Goal: Task Accomplishment & Management: Manage account settings

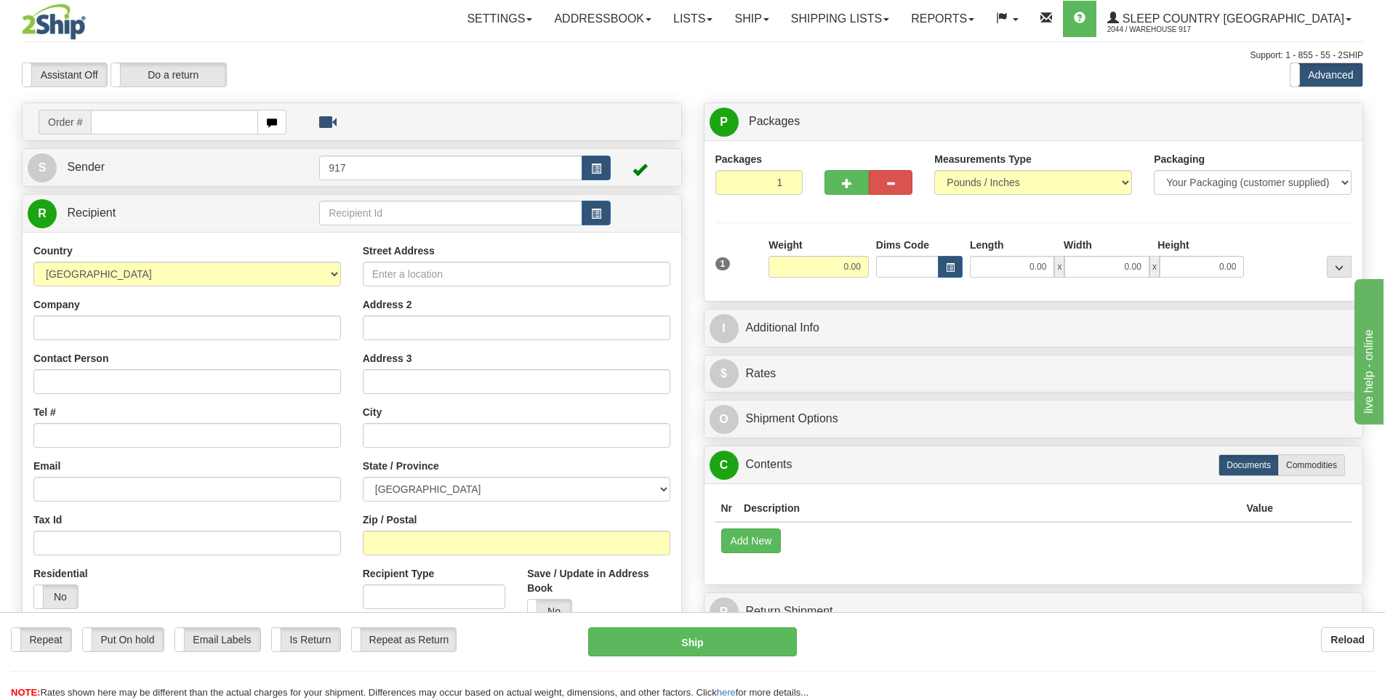
click at [168, 127] on input "text" at bounding box center [174, 122] width 167 height 25
type input "9000H992392"
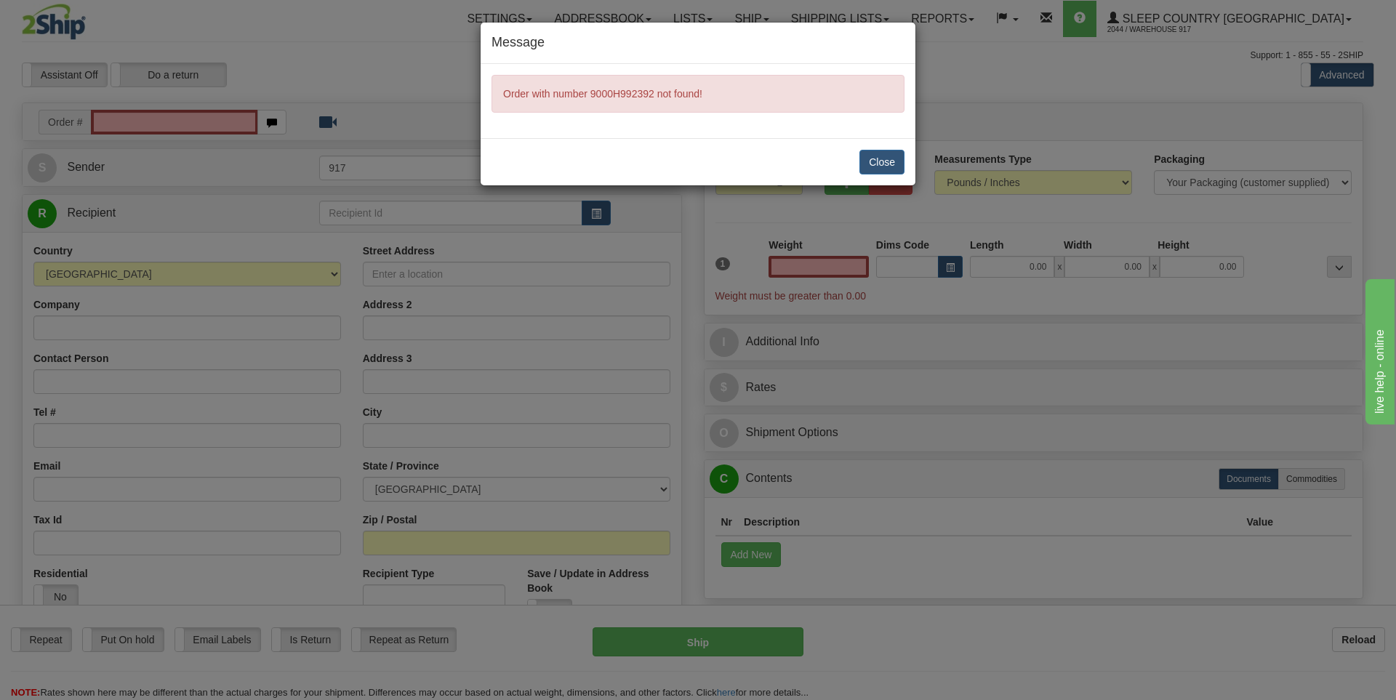
type input "0.00"
click at [875, 161] on button "Close" at bounding box center [881, 162] width 45 height 25
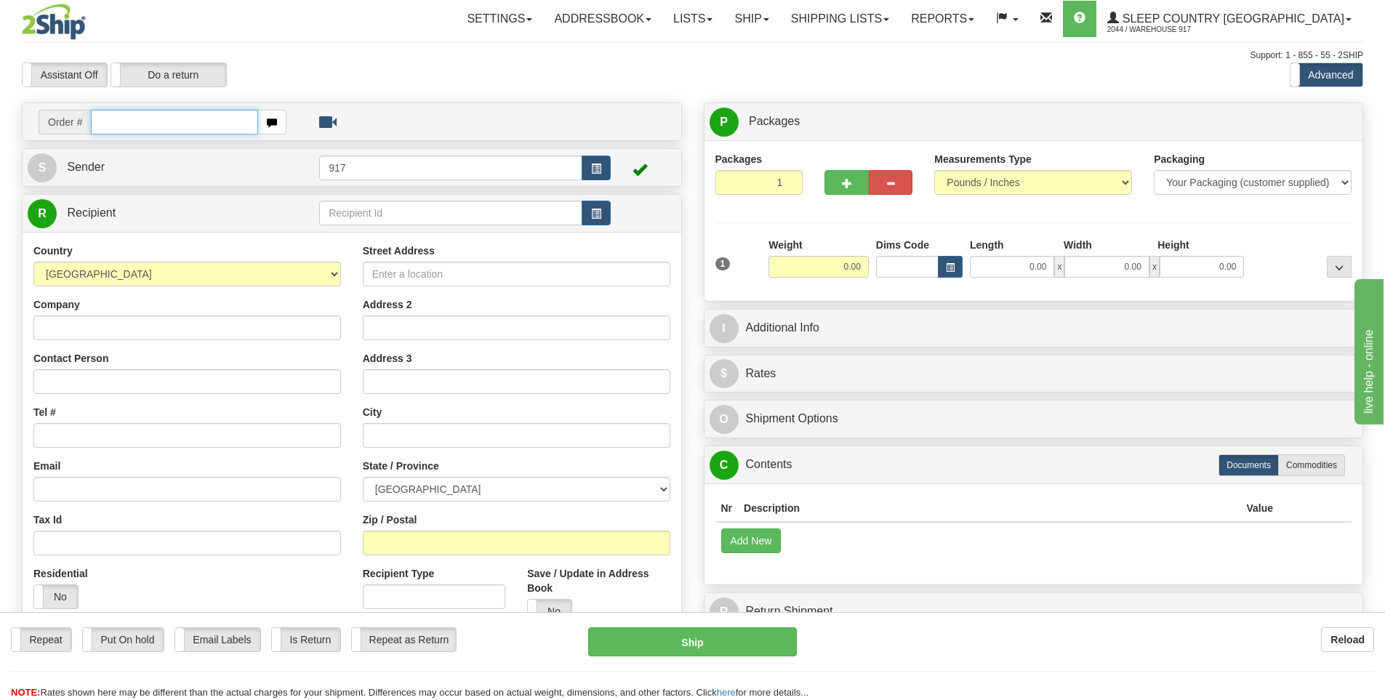
click at [191, 124] on input "text" at bounding box center [174, 122] width 167 height 25
type input "9000H370741"
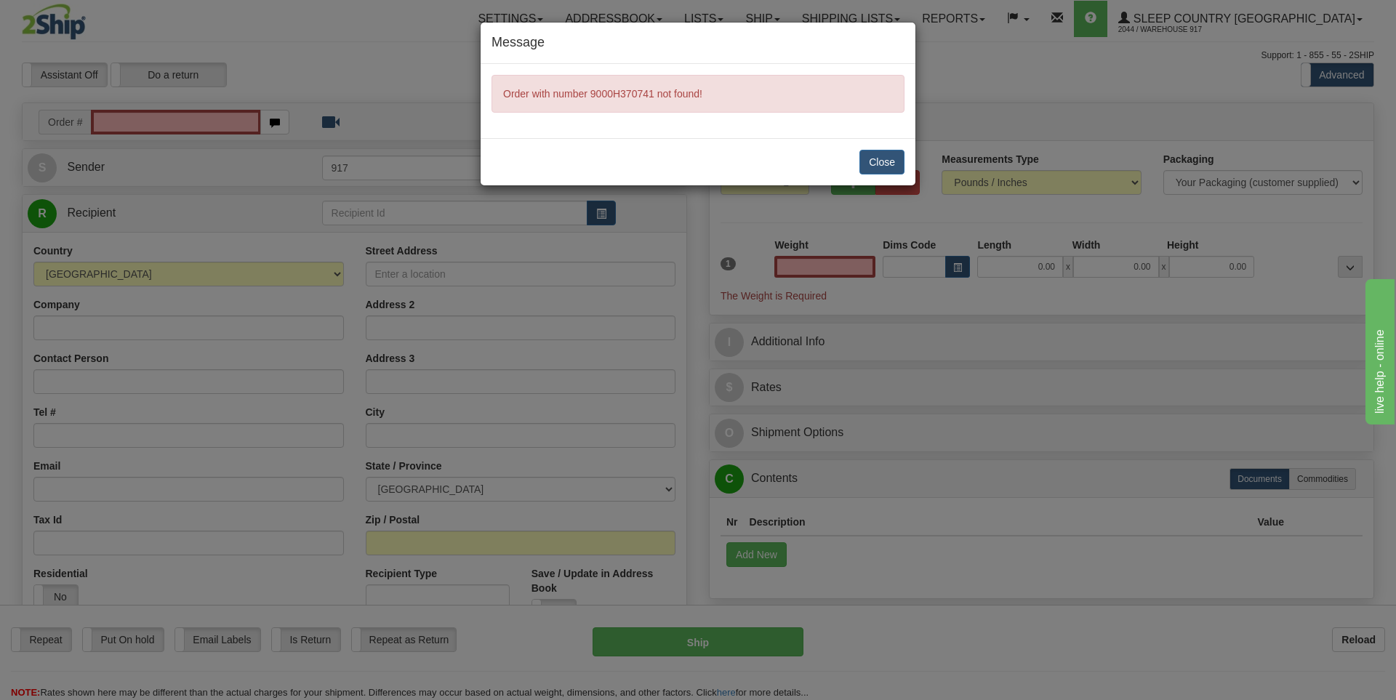
type input "0.00"
click at [881, 166] on button "Close" at bounding box center [881, 162] width 45 height 25
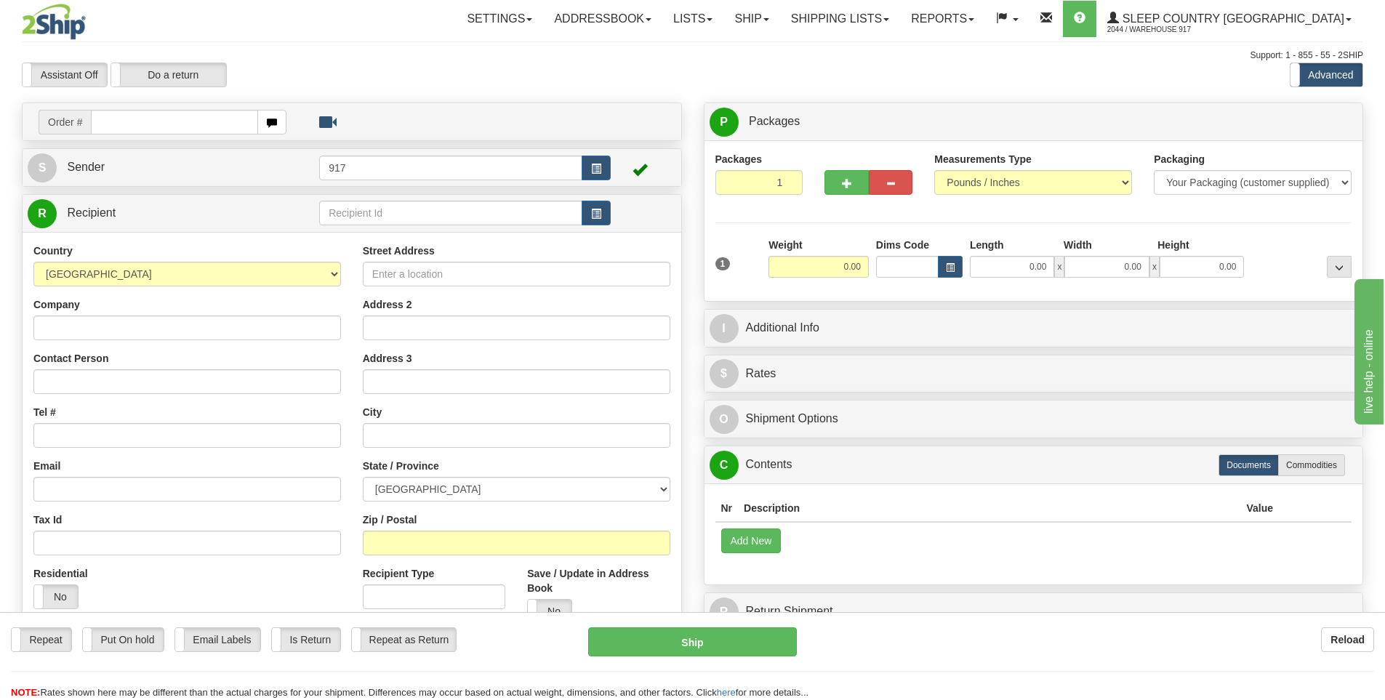
click at [388, 49] on div "Support: 1 - 855 - 55 - 2SHIP" at bounding box center [692, 55] width 1341 height 12
click at [182, 128] on input "text" at bounding box center [174, 122] width 167 height 25
type input "9002H892004"
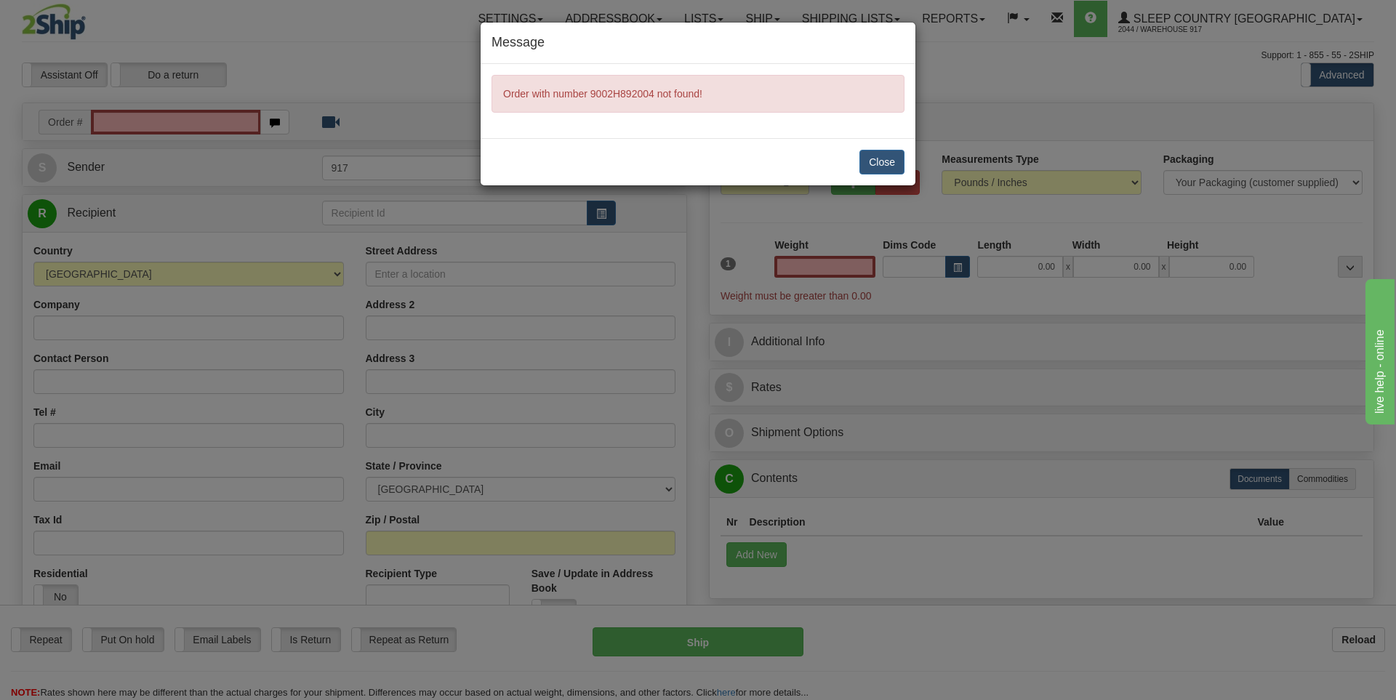
type input "0.00"
click at [877, 163] on button "Close" at bounding box center [881, 162] width 45 height 25
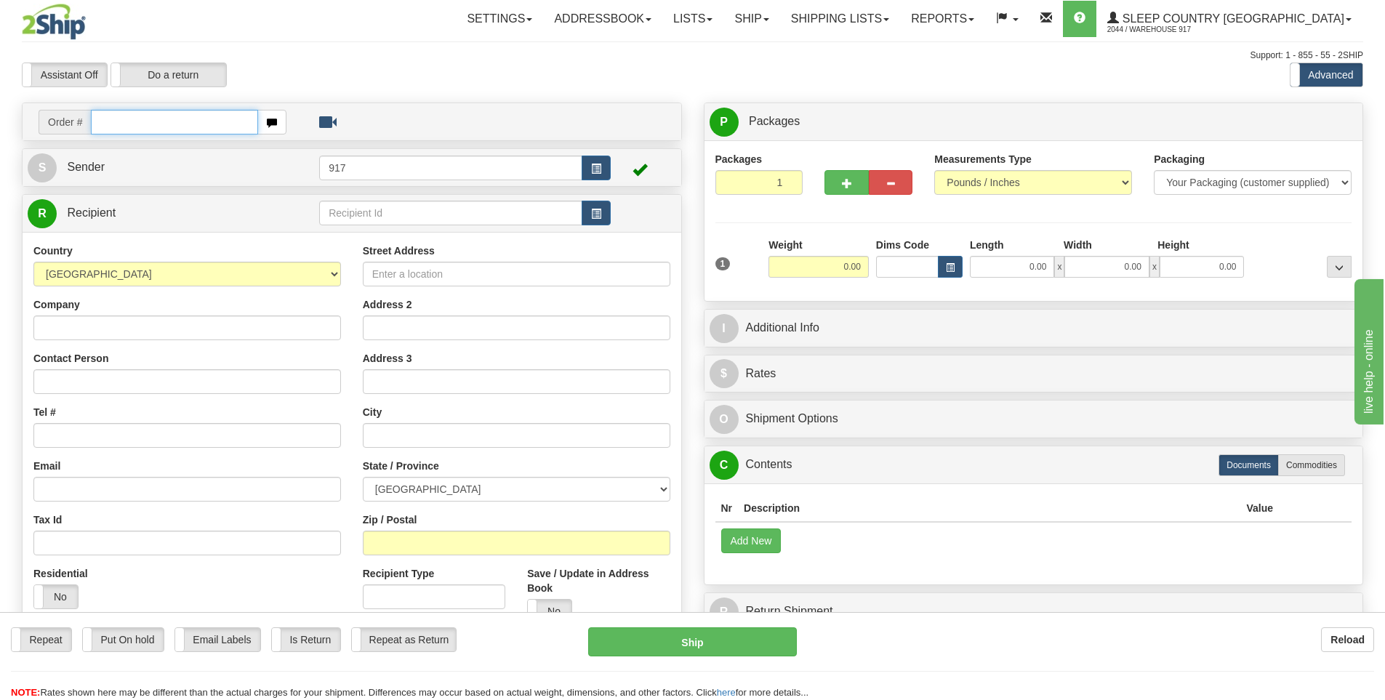
click at [182, 130] on input "text" at bounding box center [174, 122] width 167 height 25
paste input "9000H992392"
type input "9000H992392"
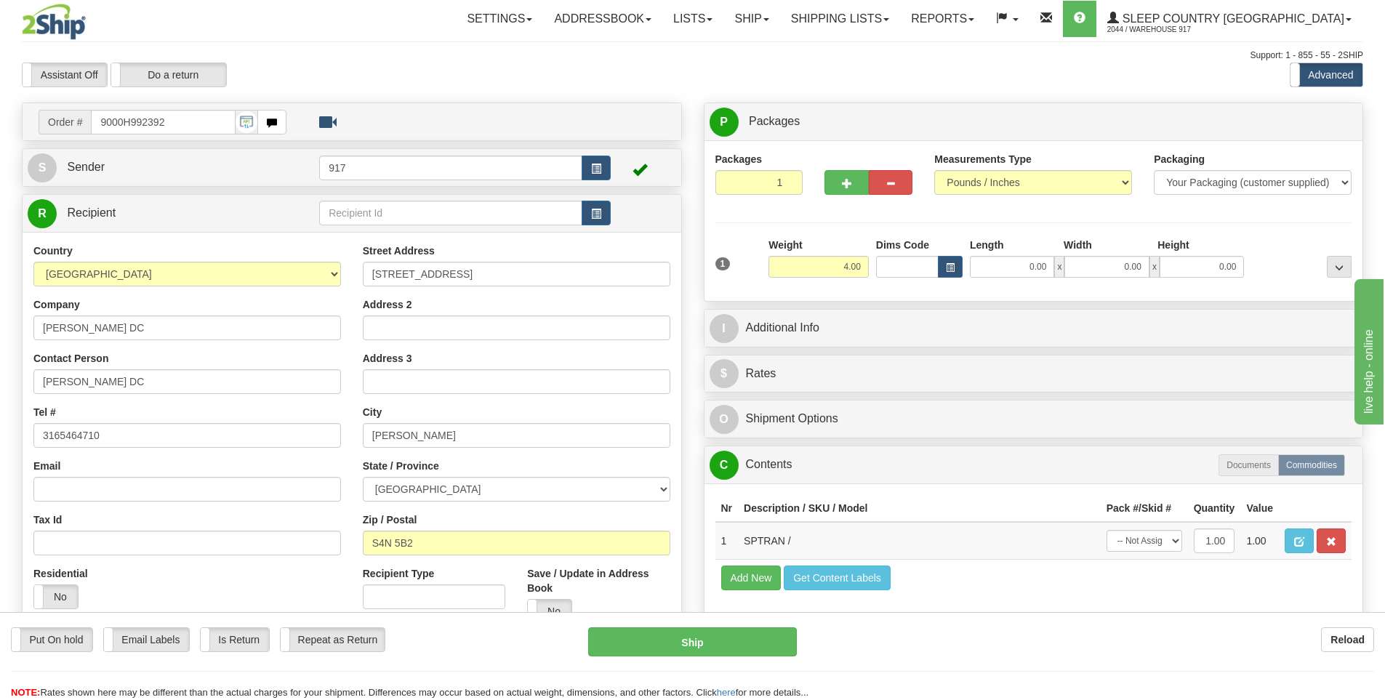
type input "4.00"
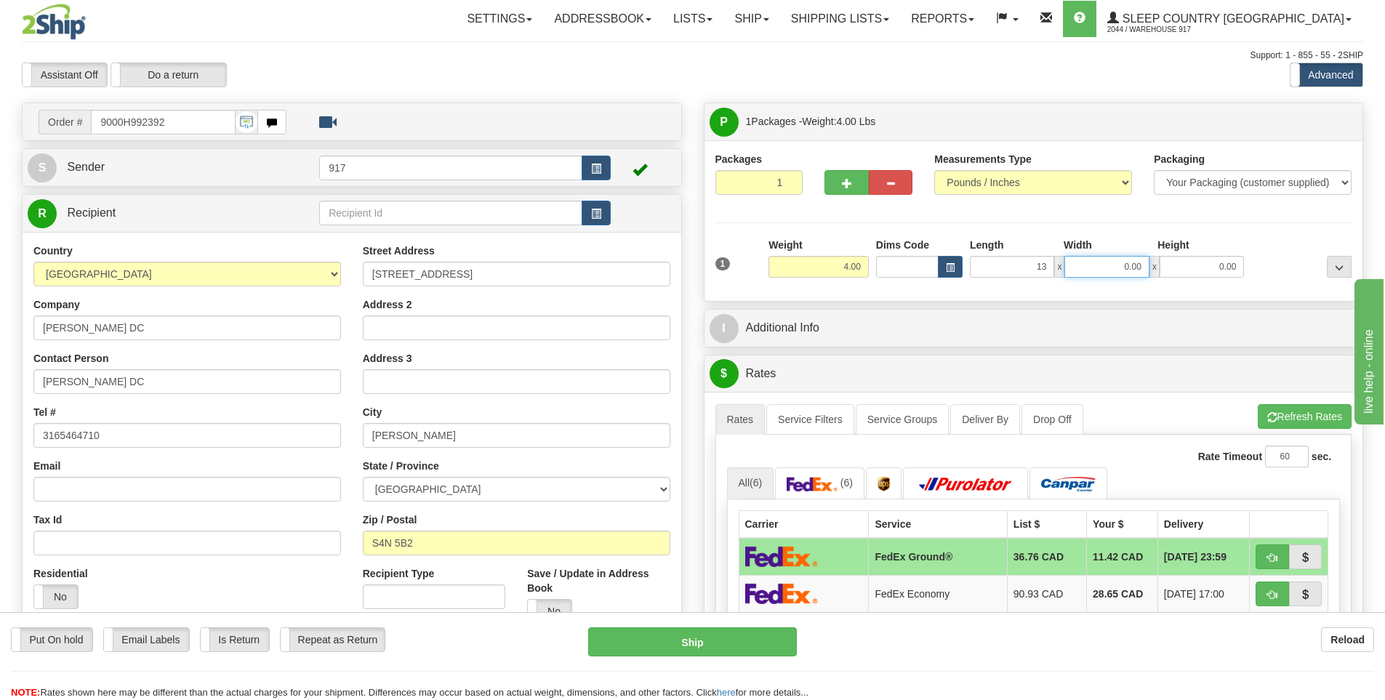
type input "13.00"
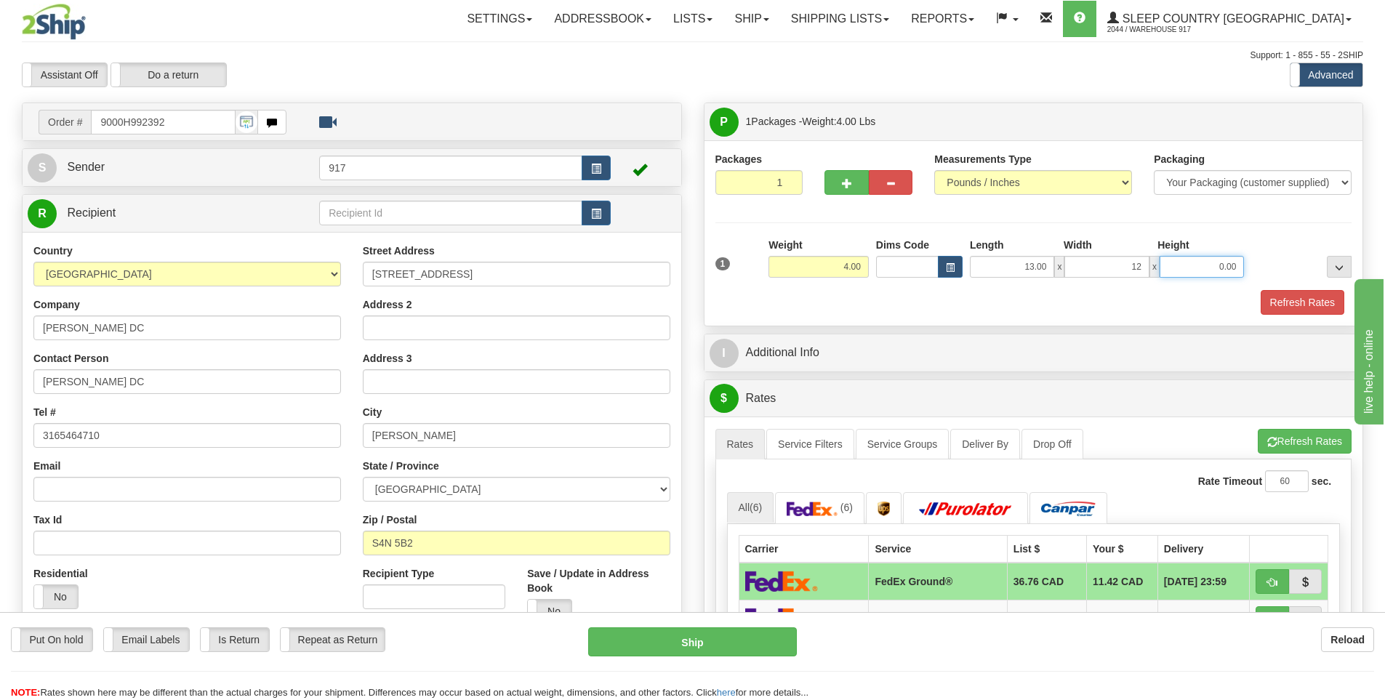
type input "12.00"
type input "4.00"
click at [1285, 307] on button "Refresh Rates" at bounding box center [1303, 302] width 84 height 25
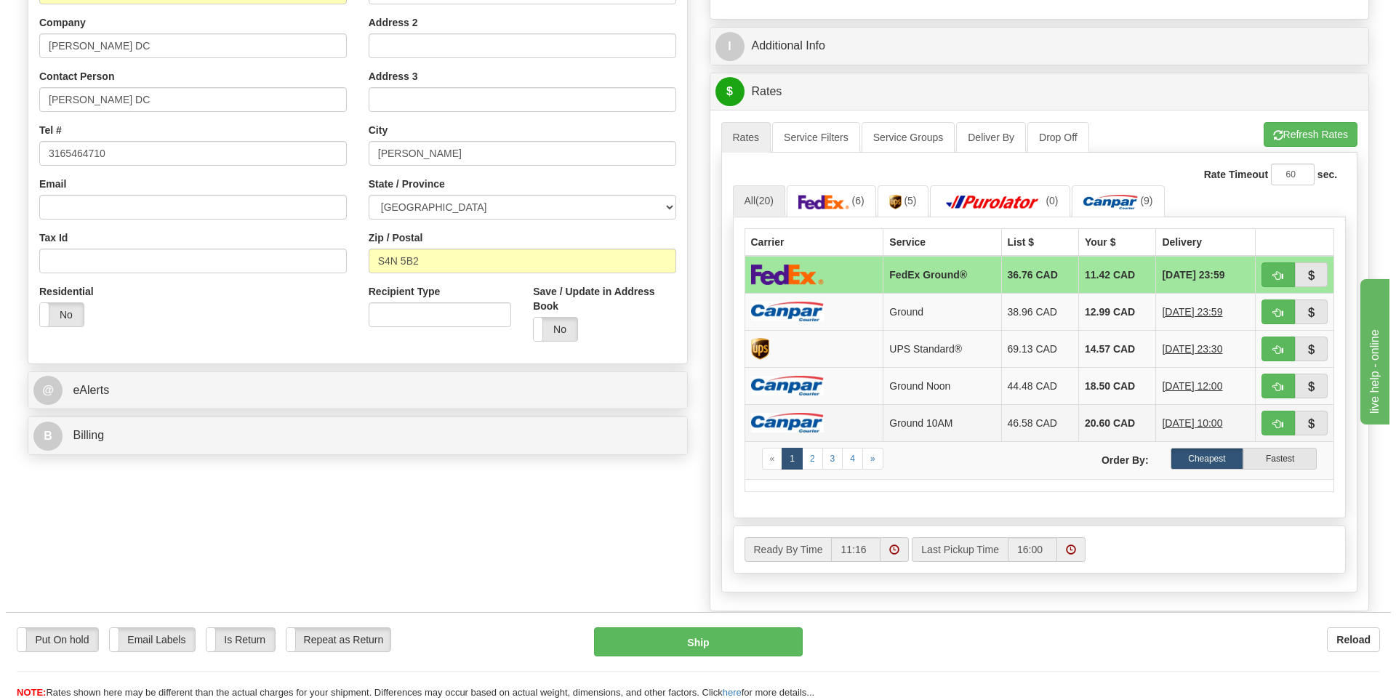
scroll to position [291, 0]
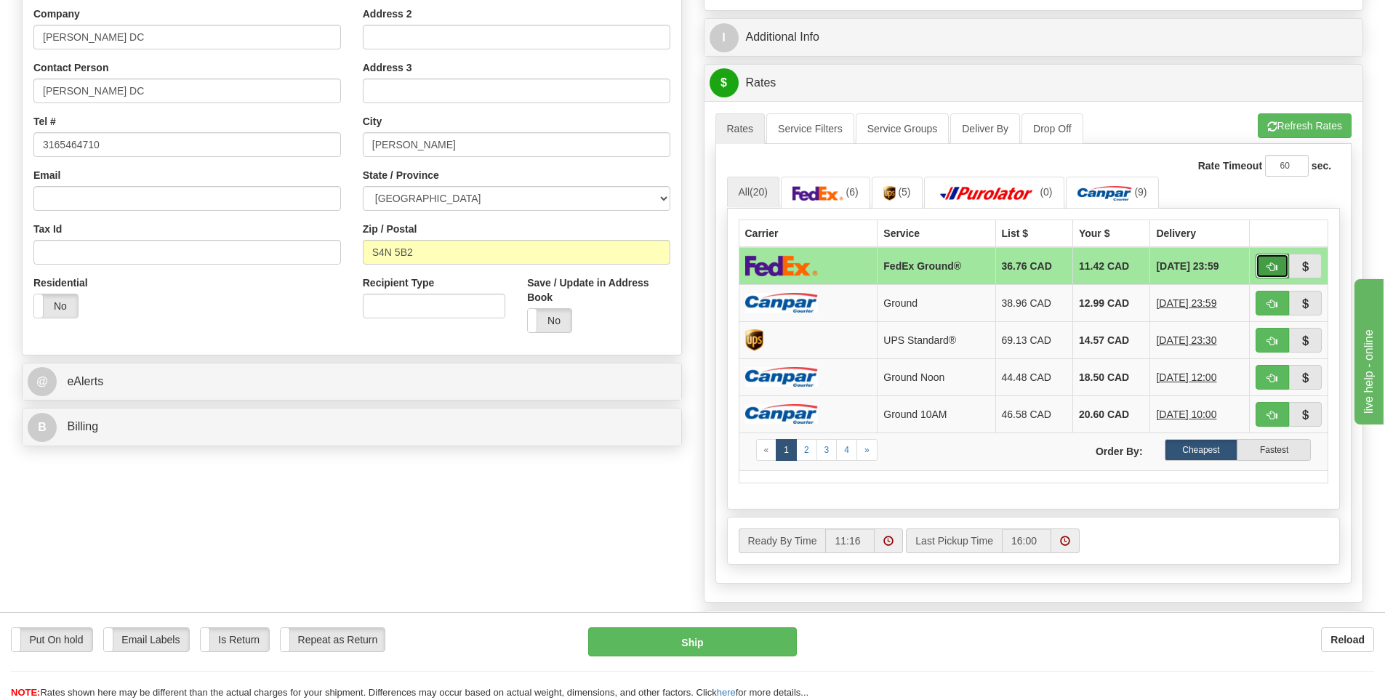
click at [1271, 265] on span "button" at bounding box center [1272, 266] width 10 height 9
type input "92"
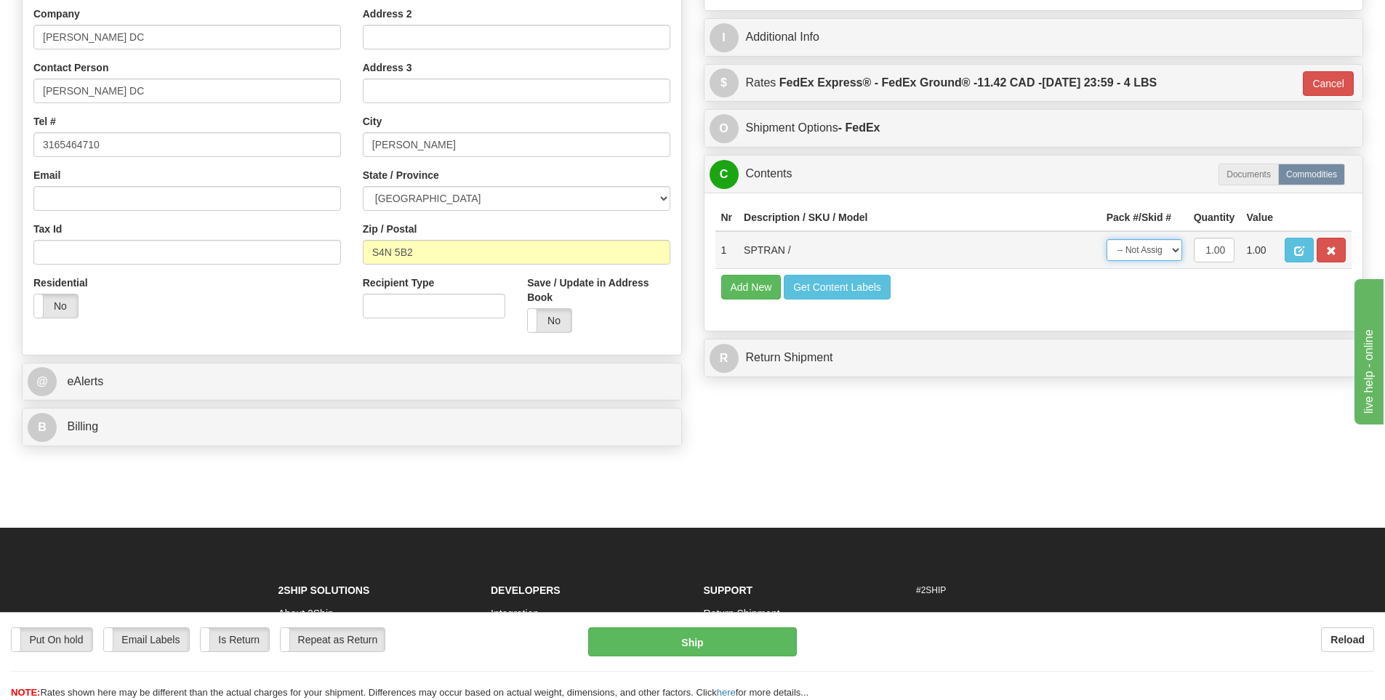
click at [1144, 249] on select "-- Not Assigned -- Package 1" at bounding box center [1145, 250] width 76 height 22
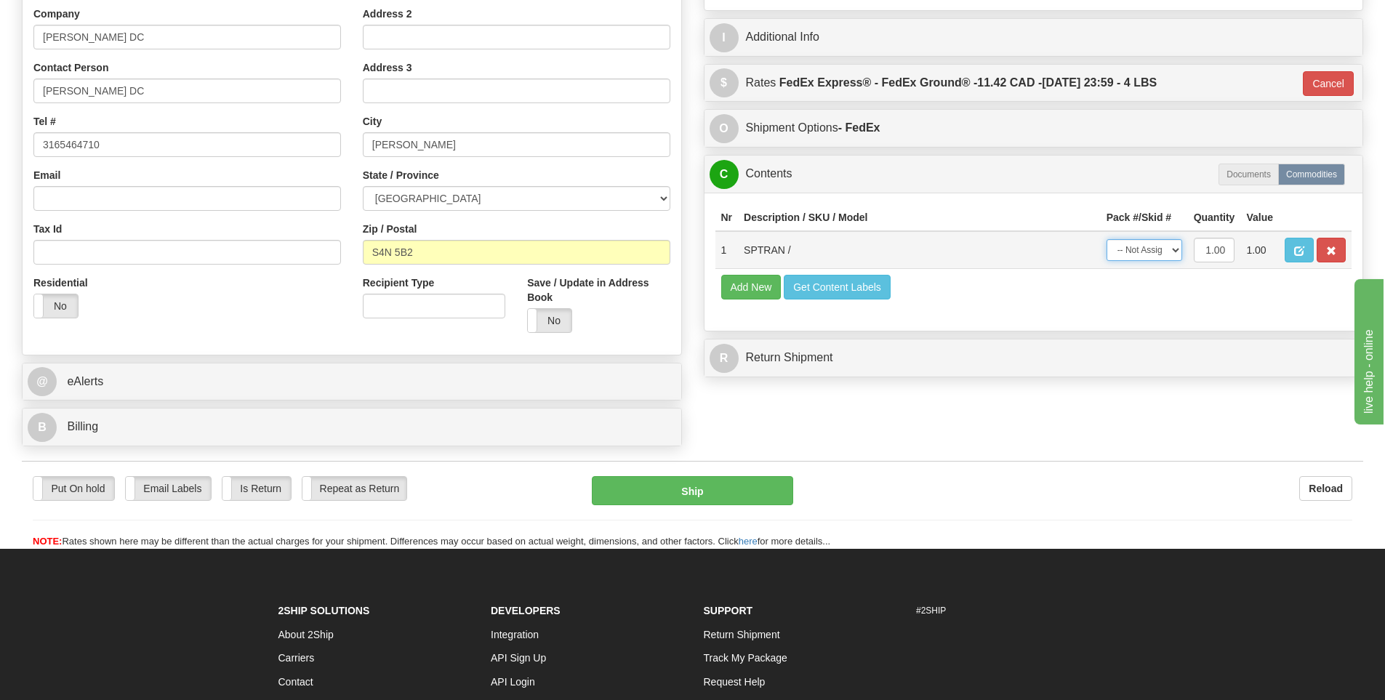
select select "0"
click at [1107, 239] on select "-- Not Assigned -- Package 1" at bounding box center [1145, 250] width 76 height 22
click at [986, 291] on td "Add New Get Content Labels" at bounding box center [1033, 286] width 637 height 37
click at [771, 491] on button "Ship" at bounding box center [692, 490] width 201 height 29
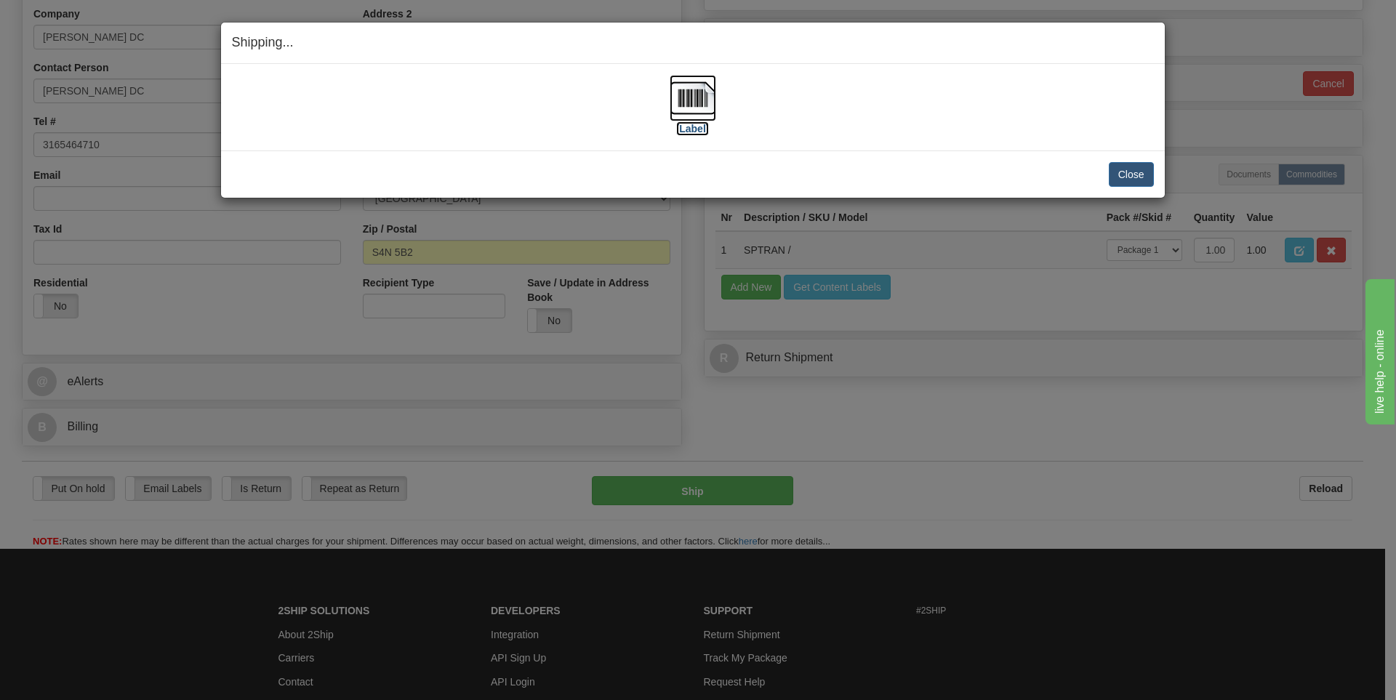
click at [689, 118] on img at bounding box center [693, 98] width 47 height 47
click at [1136, 175] on button "Close" at bounding box center [1131, 174] width 45 height 25
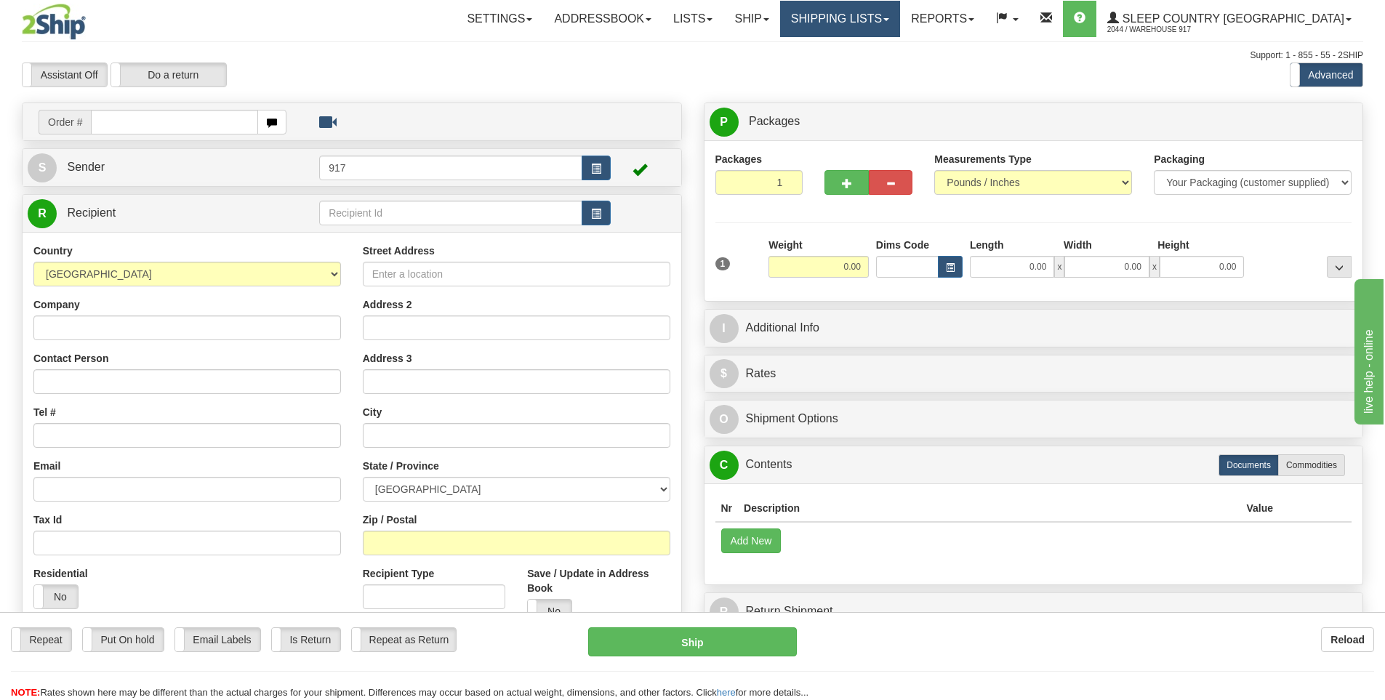
click at [900, 21] on link "Shipping lists" at bounding box center [840, 19] width 120 height 36
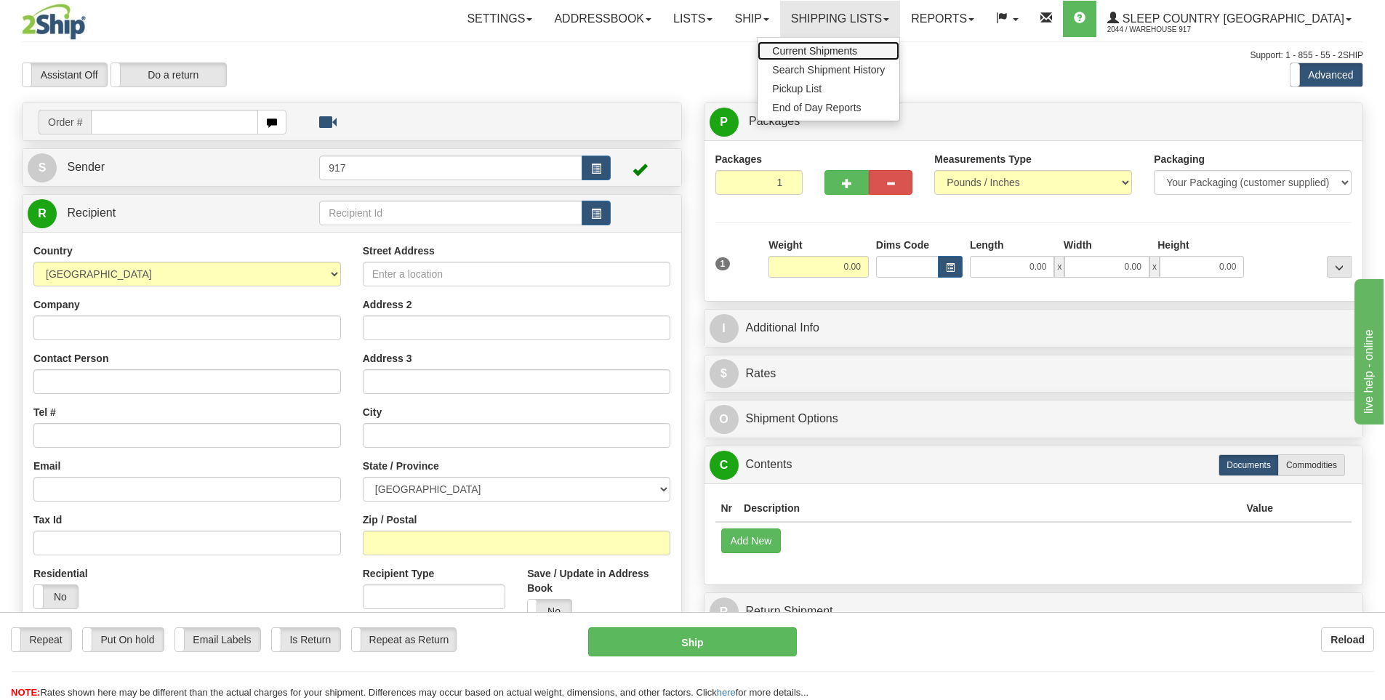
click at [857, 45] on span "Current Shipments" at bounding box center [814, 51] width 85 height 12
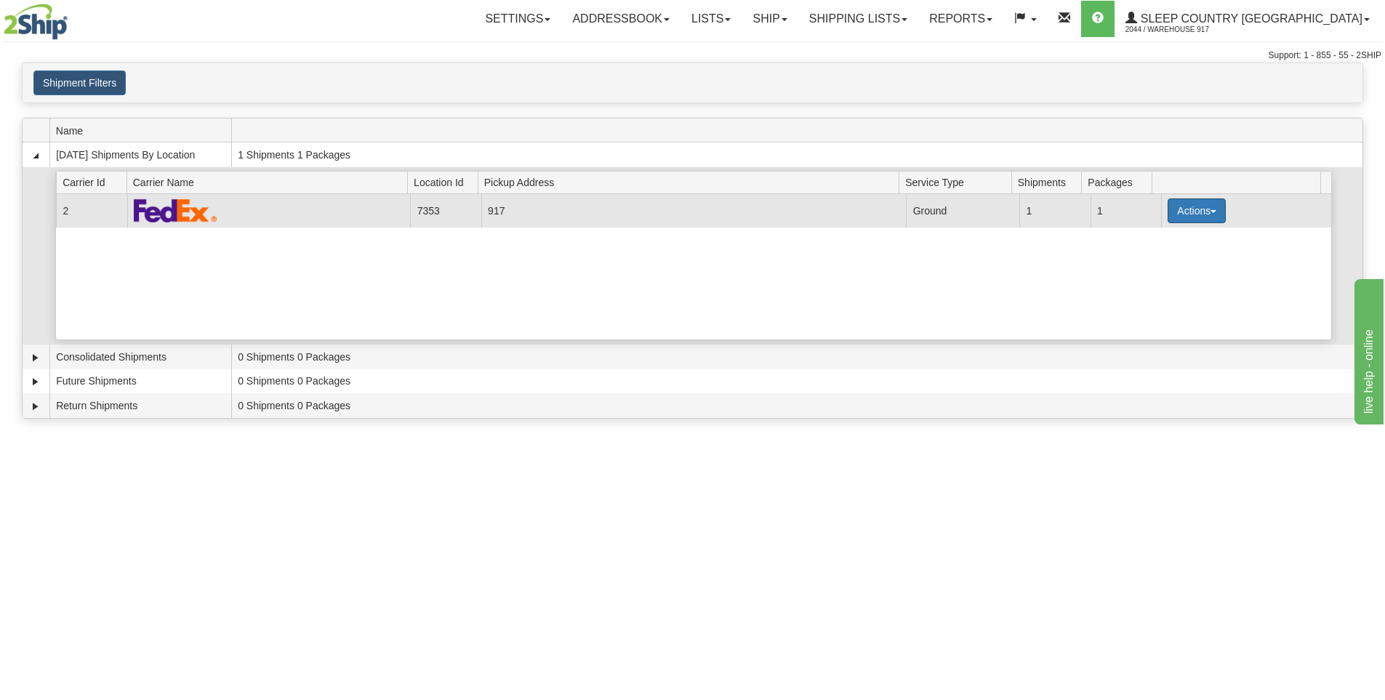
click at [1173, 212] on button "Actions" at bounding box center [1197, 210] width 58 height 25
click at [1162, 237] on span "Details" at bounding box center [1142, 238] width 39 height 10
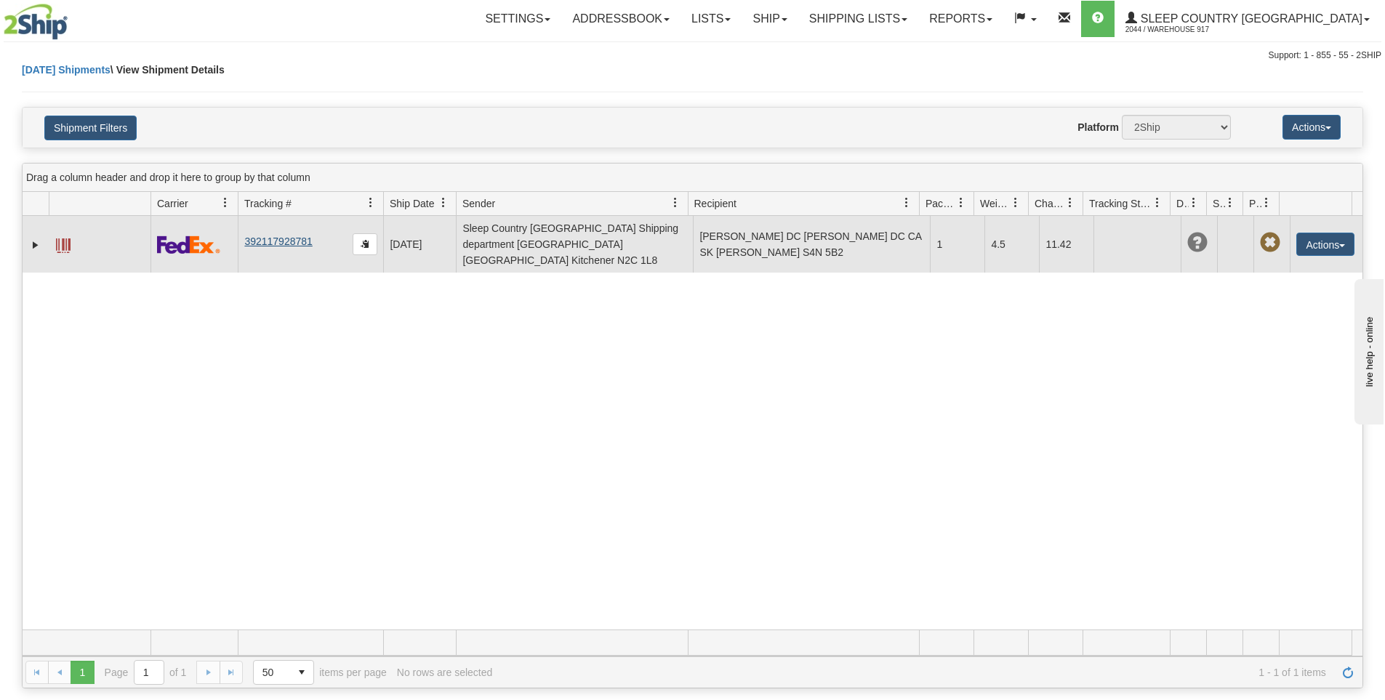
drag, startPoint x: 318, startPoint y: 236, endPoint x: 263, endPoint y: 237, distance: 54.5
click at [263, 237] on td "392117928781" at bounding box center [310, 244] width 145 height 57
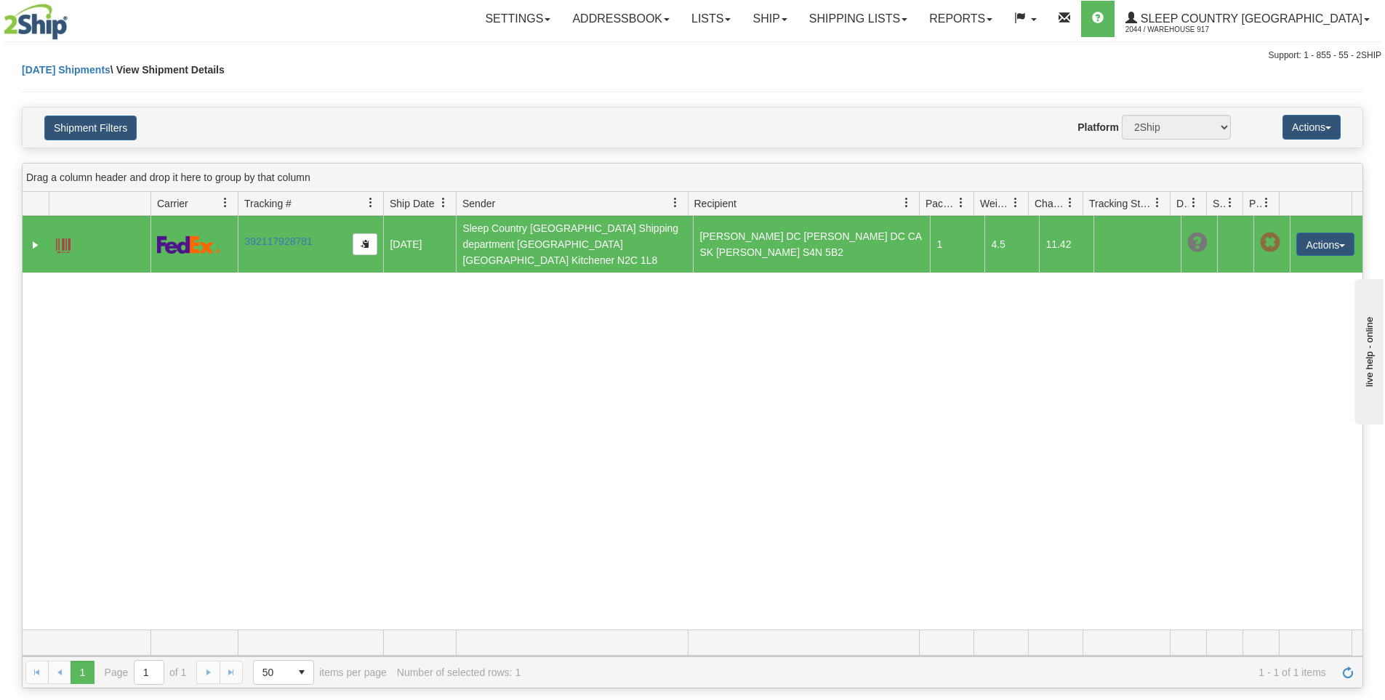
drag, startPoint x: 268, startPoint y: 233, endPoint x: 214, endPoint y: 307, distance: 91.6
click at [214, 307] on div "31455838 2044 392117928781 08/14/2025 08/14/2025 11:20:32 AM Sleep Country Cana…" at bounding box center [693, 423] width 1340 height 414
click at [289, 236] on link "392117928781" at bounding box center [278, 242] width 68 height 12
click at [1325, 236] on button "Actions" at bounding box center [1325, 244] width 58 height 23
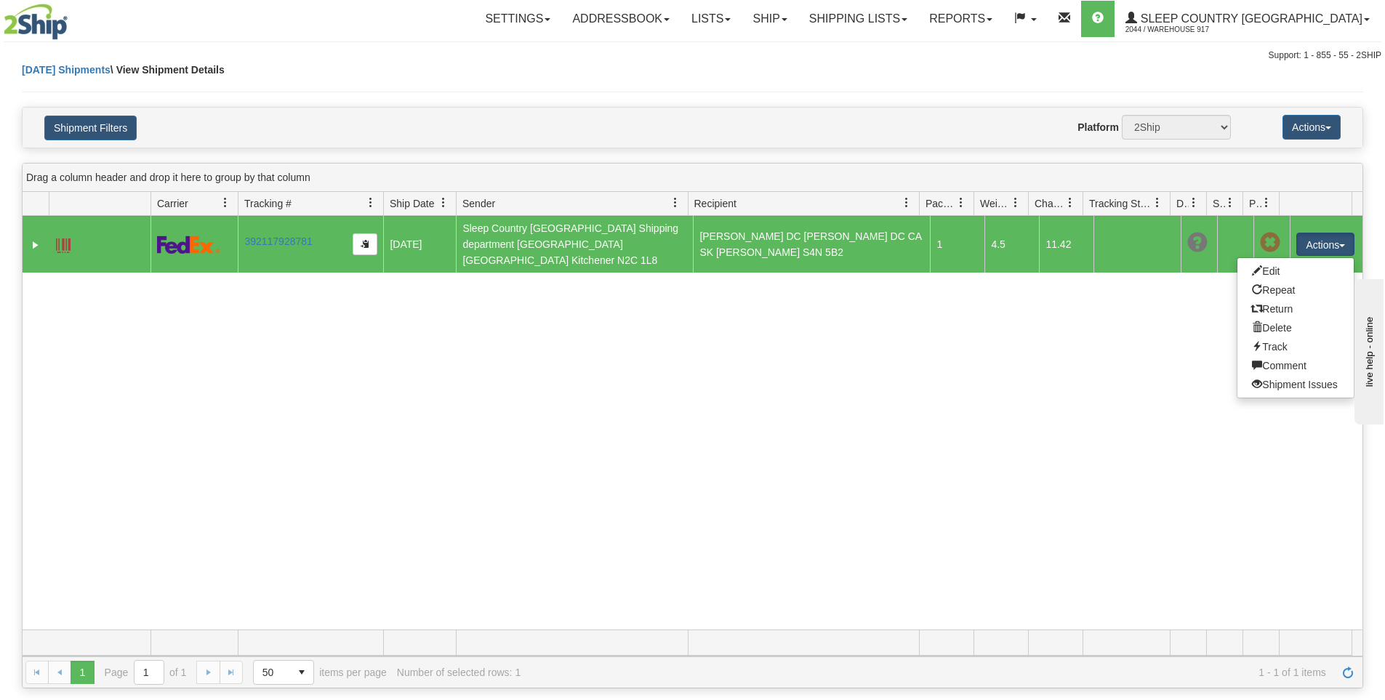
click at [95, 384] on div "31455838 2044 392117928781 08/14/2025 08/14/2025 11:20:32 AM Sleep Country Cana…" at bounding box center [693, 423] width 1340 height 414
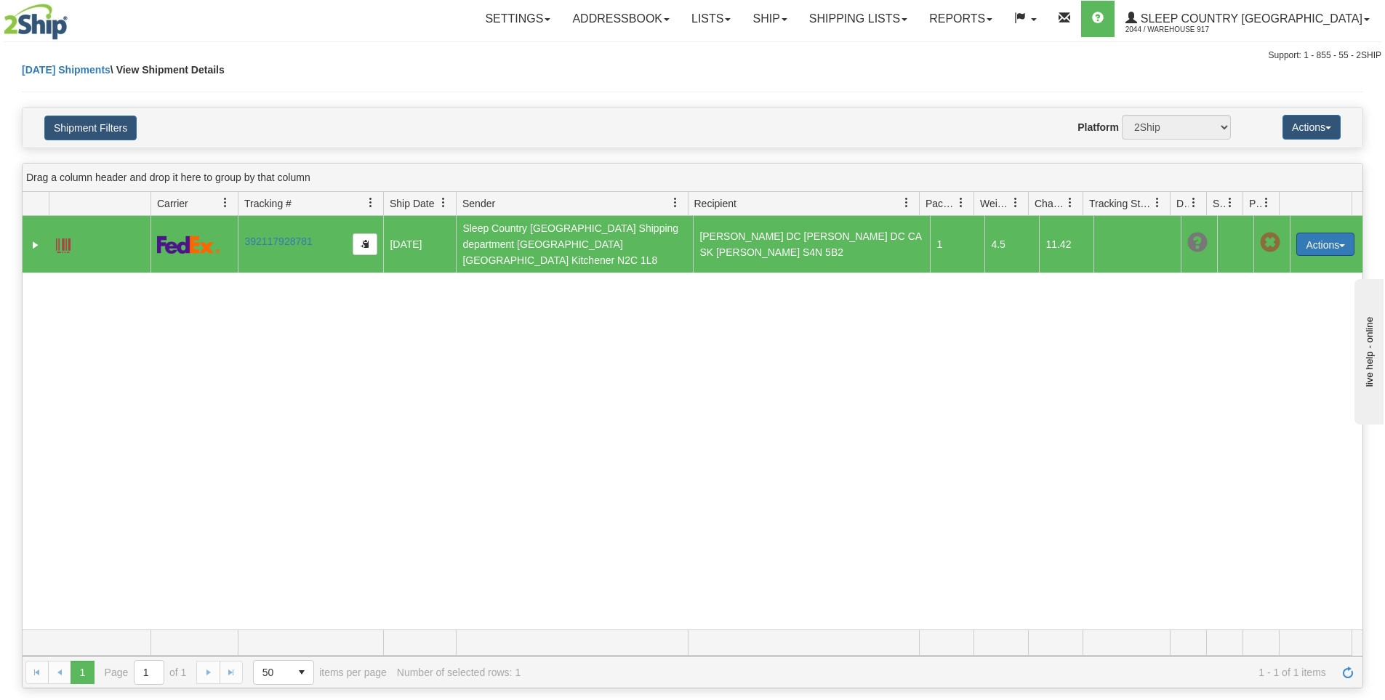
click at [1320, 236] on button "Actions" at bounding box center [1325, 244] width 58 height 23
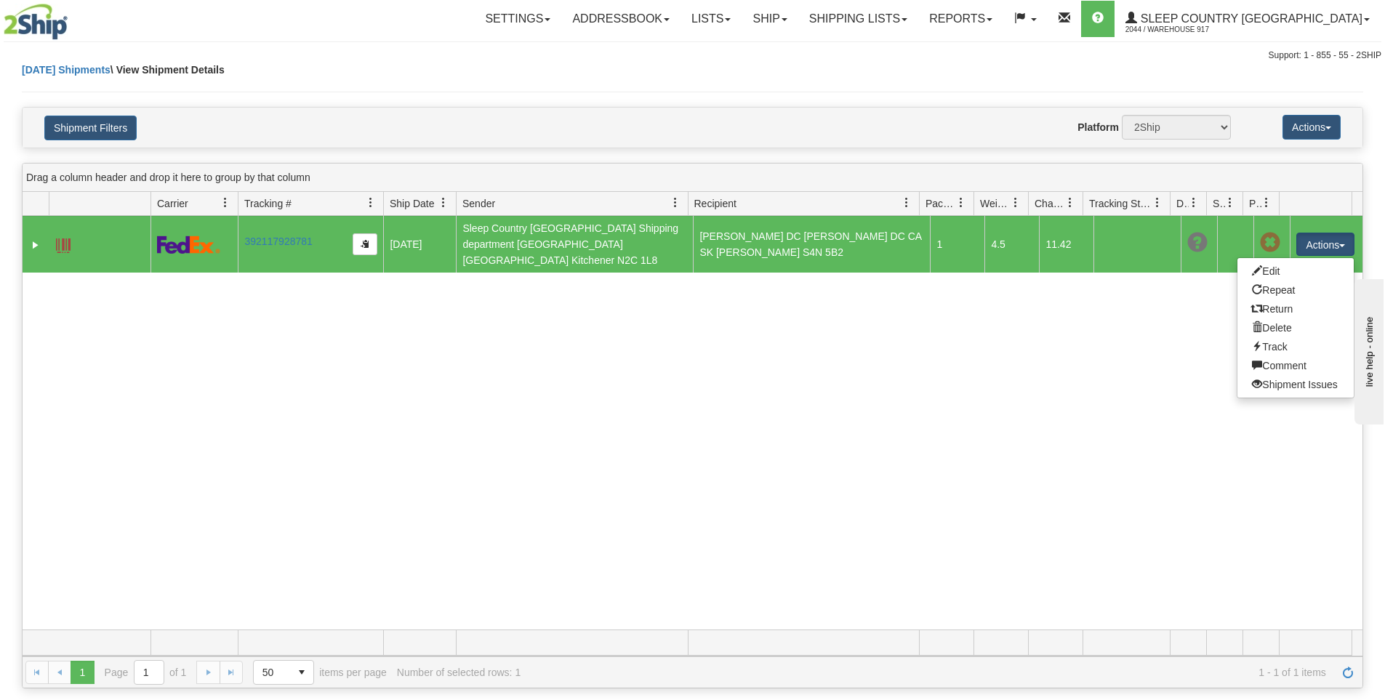
click at [997, 369] on div "31455838 2044 392117928781 08/14/2025 08/14/2025 11:20:32 AM Sleep Country Cana…" at bounding box center [693, 423] width 1340 height 414
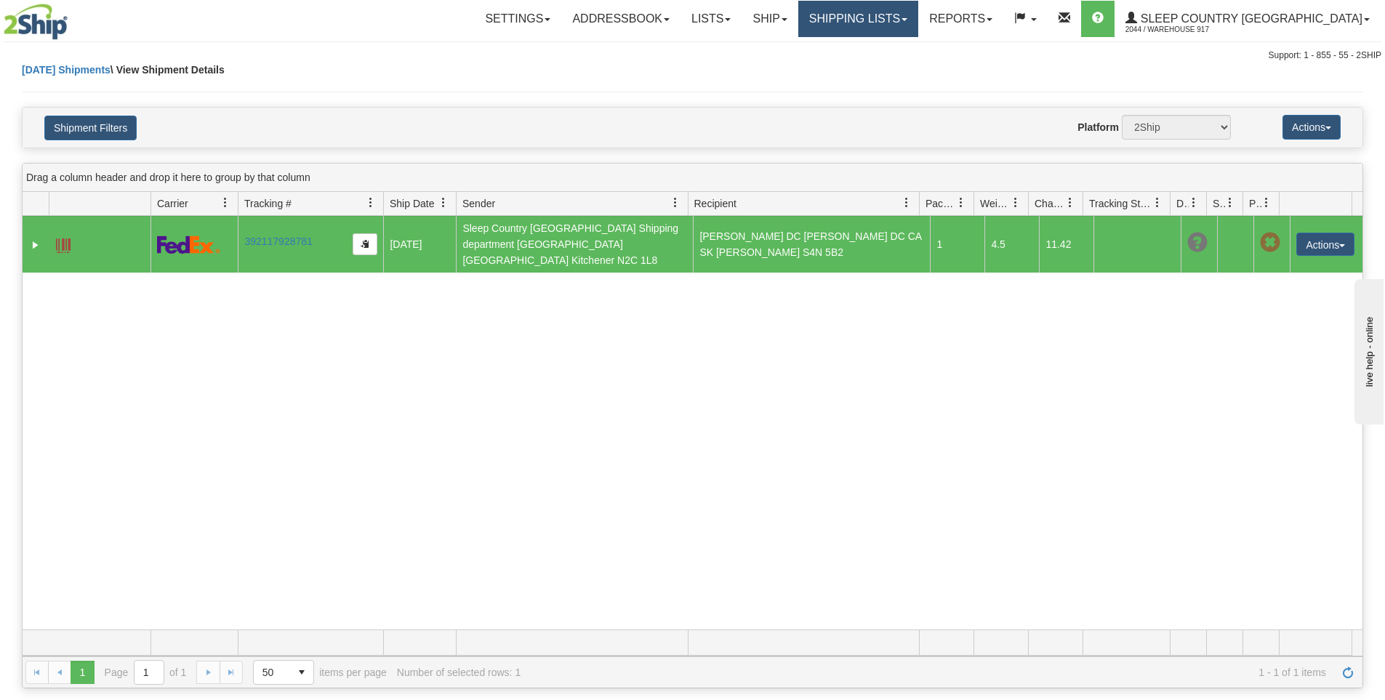
click at [880, 17] on link "Shipping lists" at bounding box center [858, 19] width 120 height 36
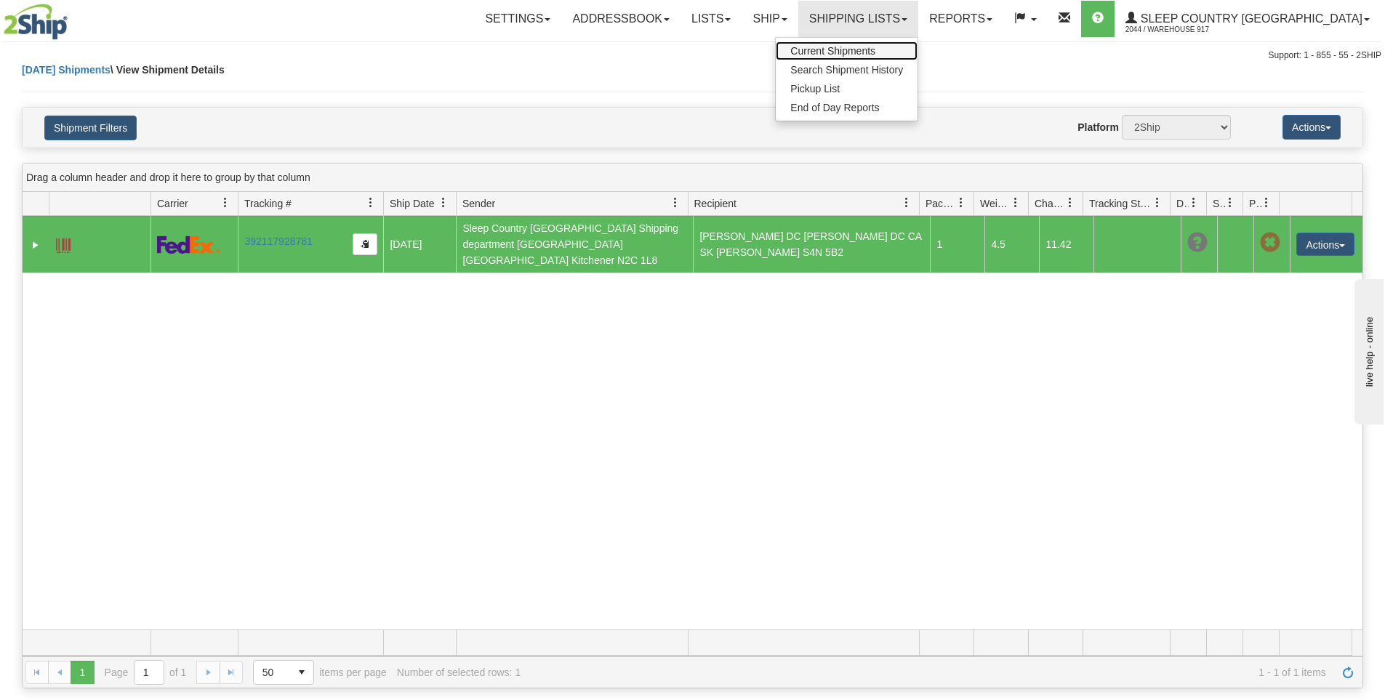
click at [875, 47] on span "Current Shipments" at bounding box center [832, 51] width 85 height 12
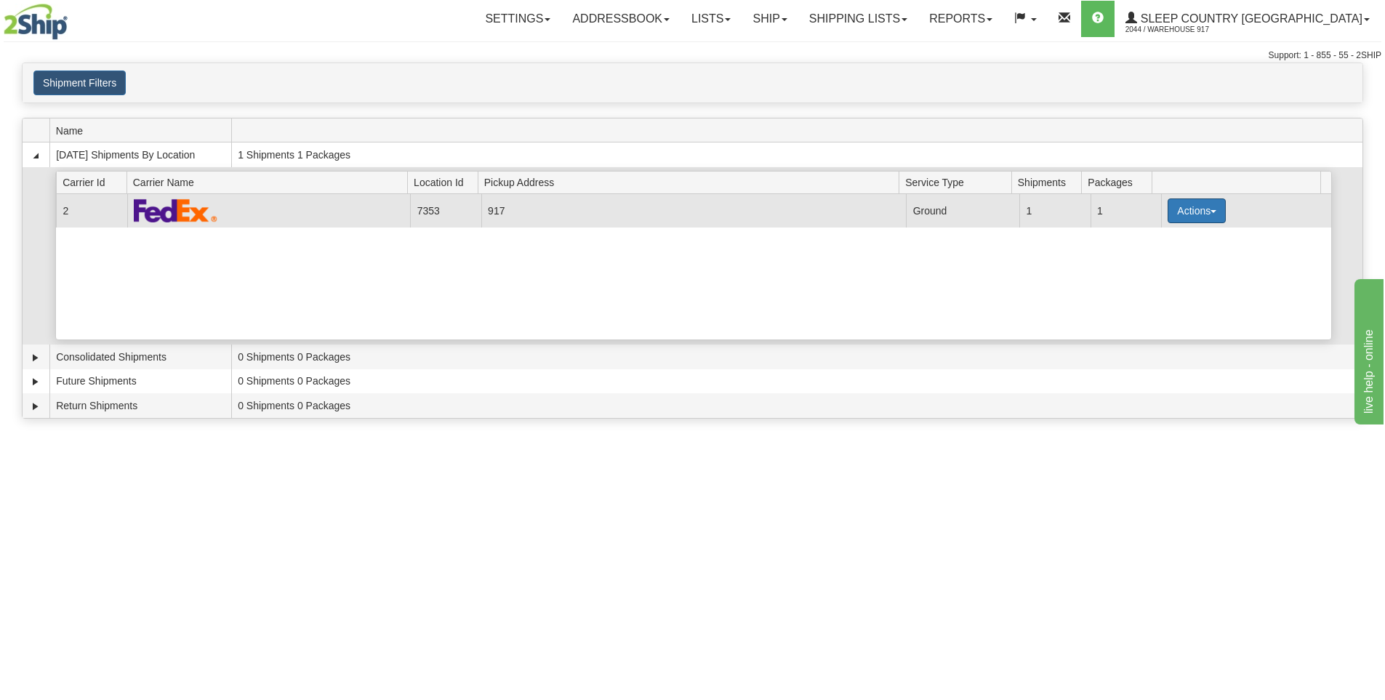
click at [1203, 218] on button "Actions" at bounding box center [1197, 210] width 58 height 25
click at [1143, 257] on span "Close" at bounding box center [1139, 257] width 33 height 10
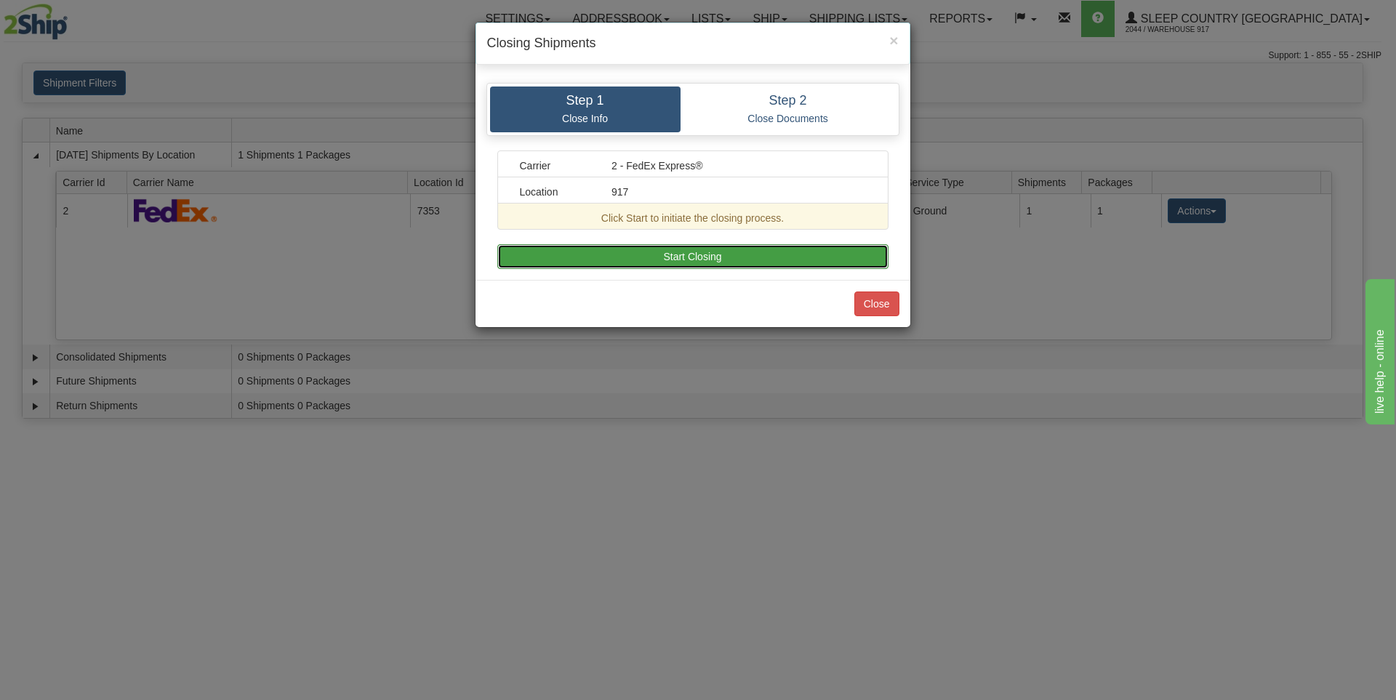
click at [737, 262] on button "Start Closing" at bounding box center [692, 256] width 391 height 25
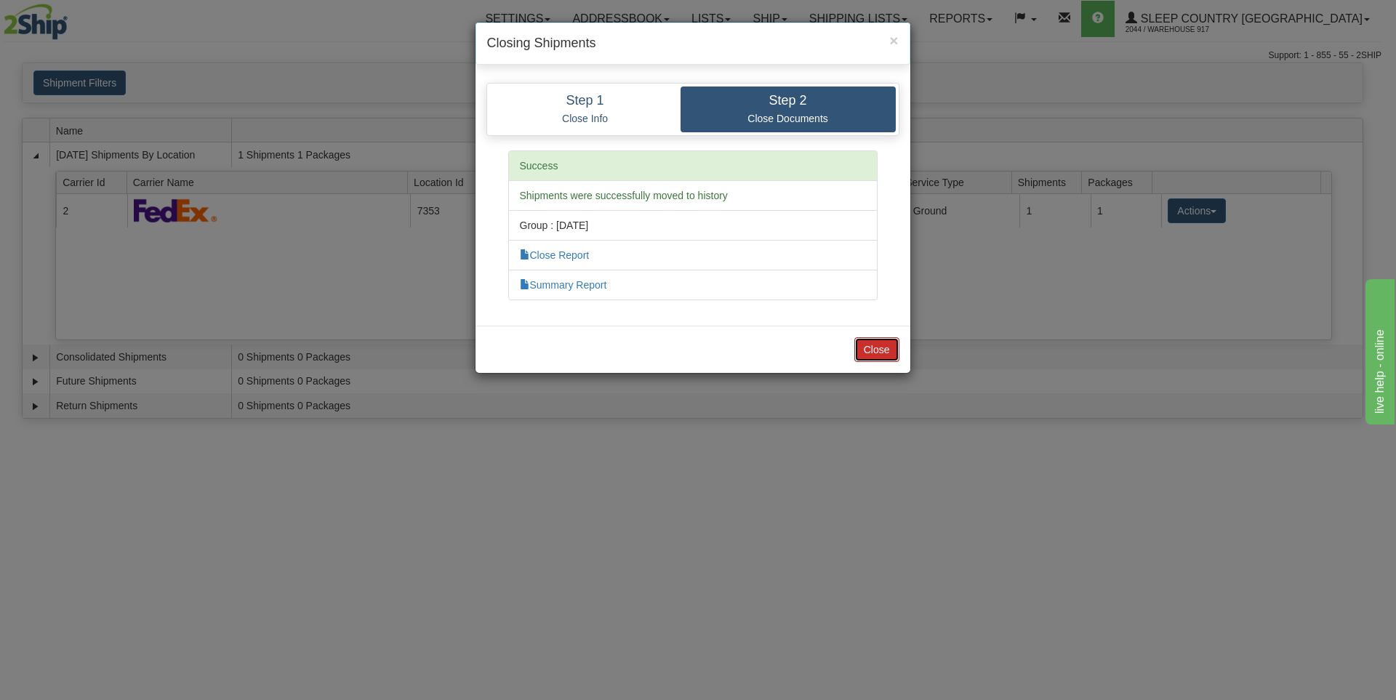
click at [870, 359] on button "Close" at bounding box center [876, 349] width 45 height 25
